Goal: Find specific page/section: Find specific page/section

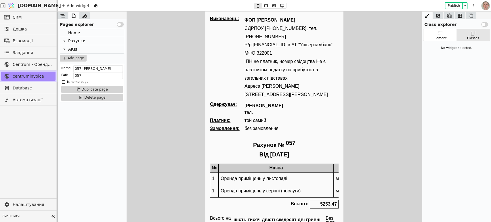
click at [64, 41] on icon at bounding box center [64, 41] width 1 height 2
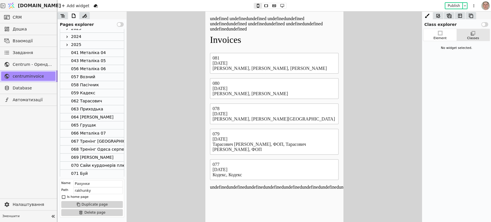
scroll to position [127, 0]
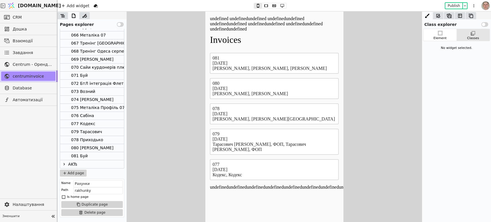
click at [91, 90] on div "073 Возний" at bounding box center [83, 92] width 24 height 8
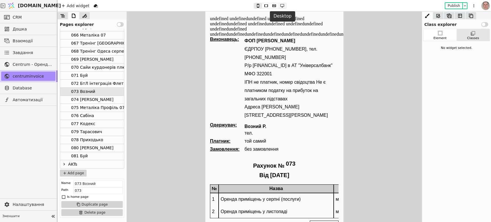
click at [283, 3] on button at bounding box center [282, 5] width 8 height 5
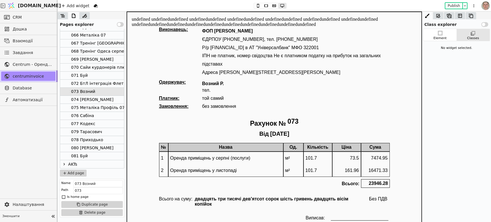
click at [99, 140] on div "078 Приходько" at bounding box center [92, 140] width 64 height 8
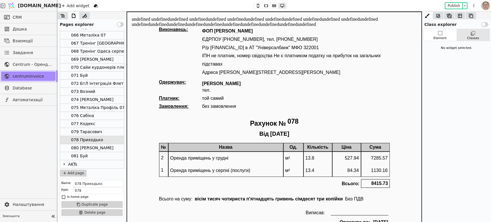
drag, startPoint x: 96, startPoint y: 123, endPoint x: 104, endPoint y: 121, distance: 8.0
click at [96, 123] on div "077 Кодекс" at bounding box center [92, 124] width 64 height 8
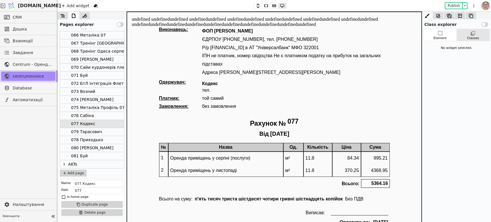
click at [96, 155] on div "081 Буй" at bounding box center [92, 156] width 64 height 8
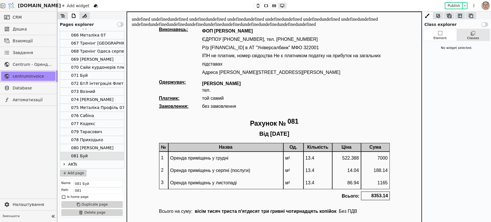
click at [343, 111] on div "Виконавець: ФОП Свистун Роман Юрійович ЄДРПОУ 2733312939, тел. 380(63) 334-3494…" at bounding box center [274, 133] width 231 height 213
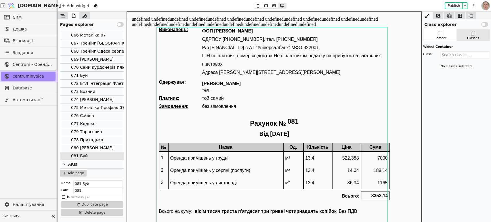
click at [97, 147] on div "080 [PERSON_NAME]" at bounding box center [92, 148] width 42 height 8
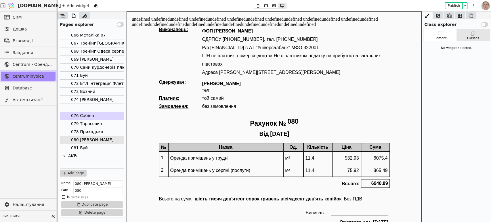
drag, startPoint x: 119, startPoint y: 109, endPoint x: 120, endPoint y: 113, distance: 3.9
click at [120, 113] on div "Home Рахунки 2022 year 2023 2024 2025 041 Металіка 04 043 Металіка 05 056 Метал…" at bounding box center [92, 103] width 64 height 148
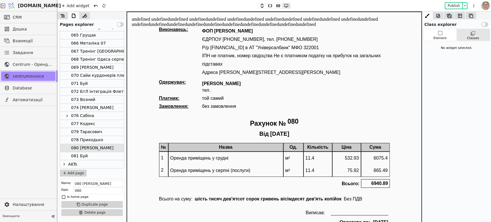
click at [67, 115] on icon at bounding box center [67, 116] width 5 height 5
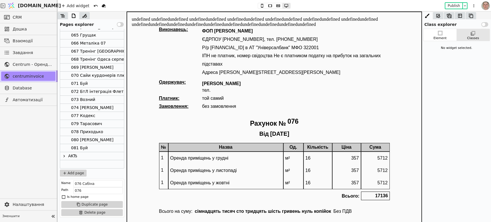
drag, startPoint x: 103, startPoint y: 107, endPoint x: 99, endPoint y: 109, distance: 4.5
click at [99, 109] on div "Home Рахунки 2022 year 2023 2024 2025 041 Металіка 04 043 Металіка 05 056 Метал…" at bounding box center [92, 39] width 64 height 258
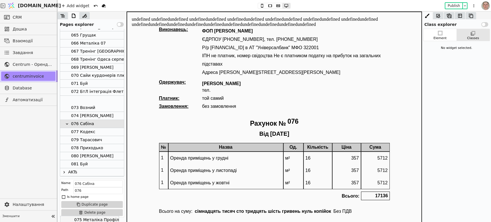
drag, startPoint x: 83, startPoint y: 121, endPoint x: 82, endPoint y: 98, distance: 23.3
click at [82, 98] on div "Home Рахунки 2022 year 2023 2024 2025 041 Металіка 04 043 Металіка 05 056 Метал…" at bounding box center [92, 43] width 64 height 266
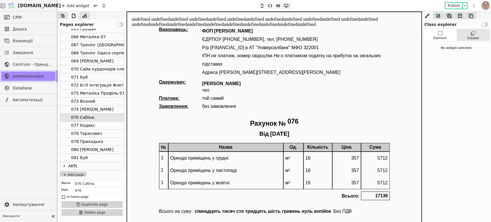
scroll to position [127, 0]
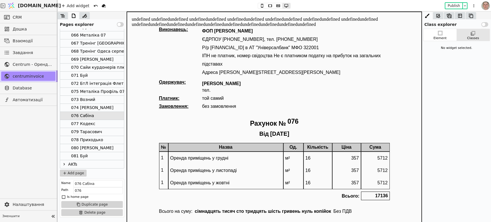
click at [105, 114] on div "076 Сабіна" at bounding box center [92, 116] width 64 height 8
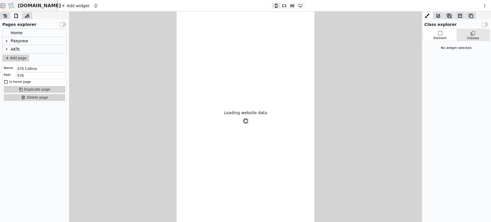
click at [7, 40] on icon at bounding box center [6, 41] width 5 height 5
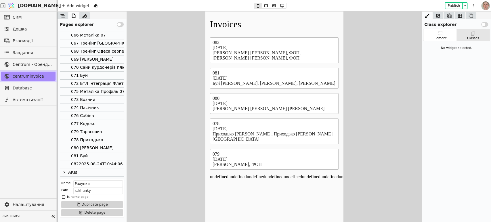
scroll to position [134, 0]
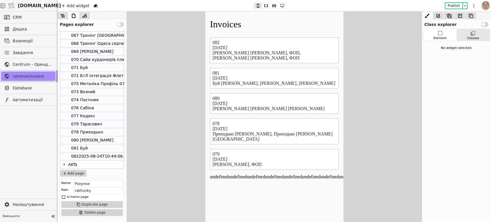
click at [107, 157] on div "0822025-08-24T10:44:06.000Z" at bounding box center [102, 157] width 63 height 8
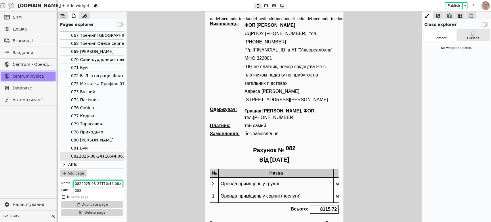
drag, startPoint x: 286, startPoint y: 195, endPoint x: 233, endPoint y: 189, distance: 53.3
type input "082 Грущак"
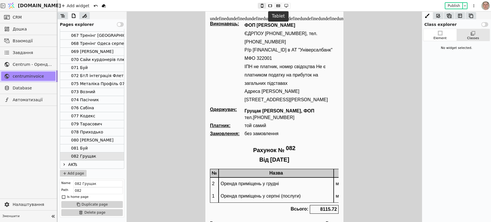
click at [277, 5] on icon at bounding box center [278, 6] width 7 height 4
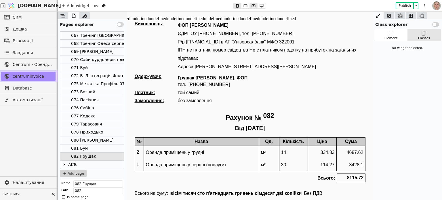
type button "2"
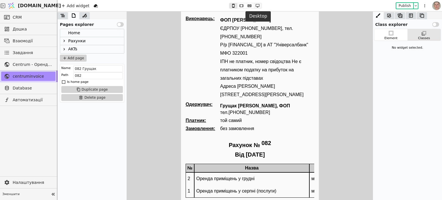
click at [256, 5] on icon at bounding box center [257, 6] width 7 height 4
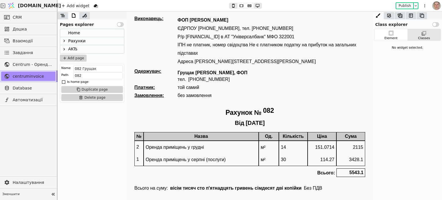
type button "3"
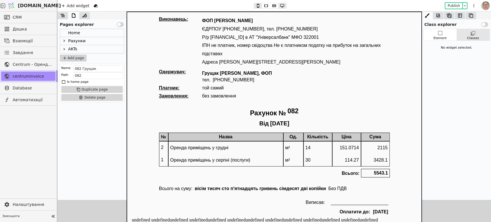
click at [64, 41] on icon at bounding box center [64, 41] width 5 height 5
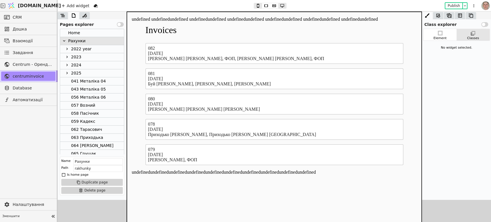
click at [96, 113] on div "058 Пасічник" at bounding box center [92, 114] width 64 height 8
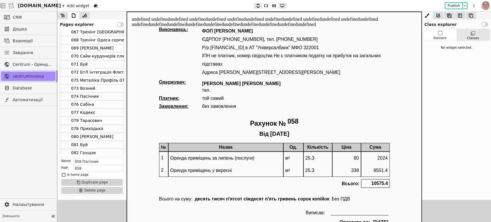
scroll to position [157, 0]
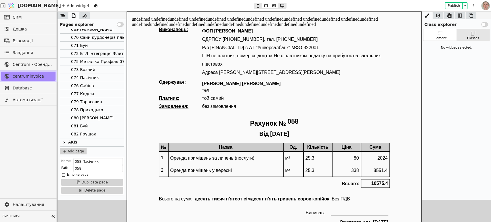
click at [98, 77] on div "074 Пасічник" at bounding box center [92, 78] width 64 height 8
click at [442, 129] on div "Element Classes No widget selected." at bounding box center [456, 114] width 69 height 171
drag, startPoint x: 100, startPoint y: 100, endPoint x: 113, endPoint y: 107, distance: 15.3
click at [100, 100] on div "079 Тарасович" at bounding box center [92, 102] width 64 height 8
